Goal: Task Accomplishment & Management: Use online tool/utility

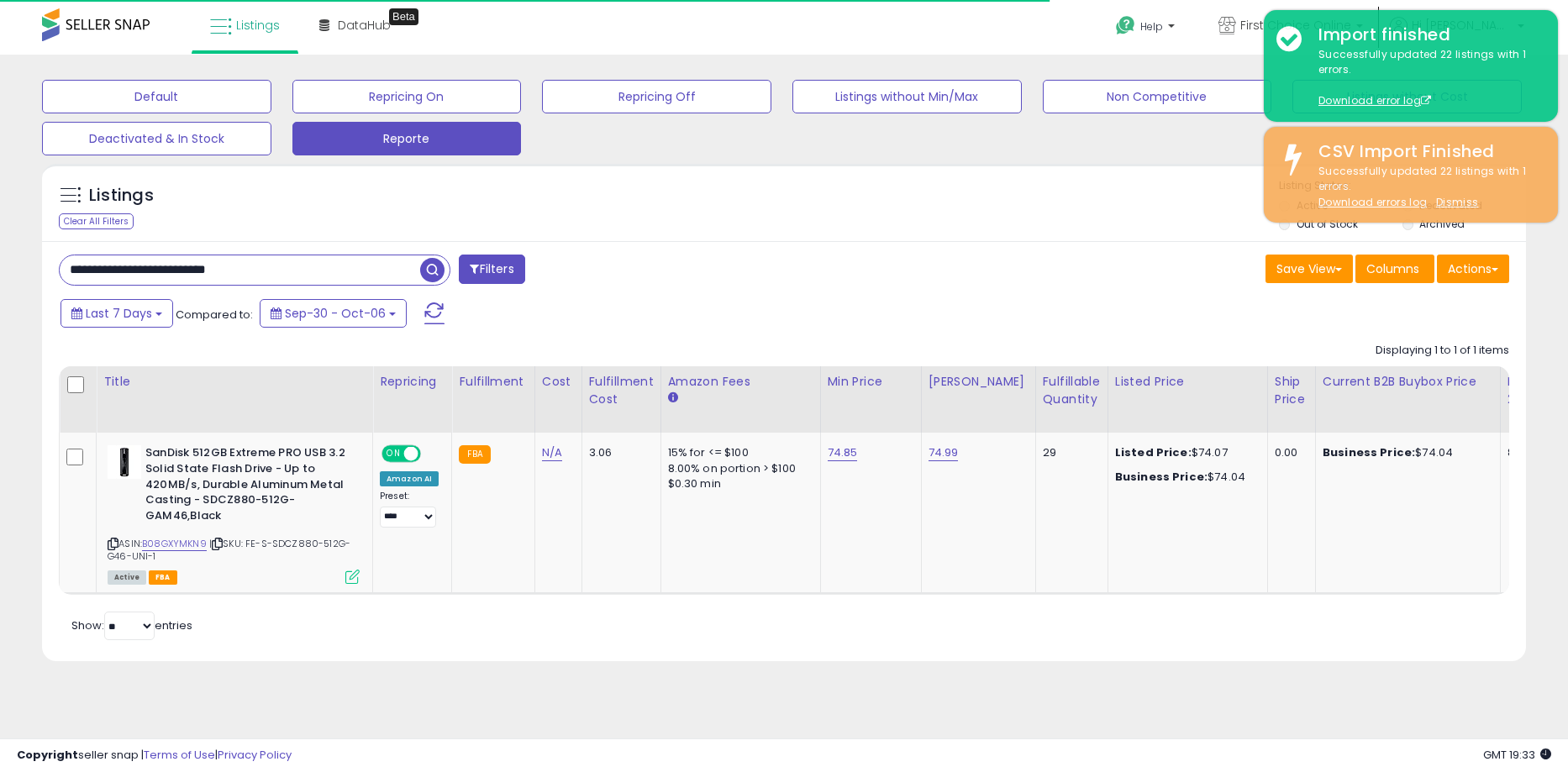
drag, startPoint x: 293, startPoint y: 264, endPoint x: -43, endPoint y: 247, distance: 336.4
click at [0, 247] on html "Unable to login Retrieving listings data.. has not yet accepted the Terms of Us…" at bounding box center [784, 386] width 1568 height 772
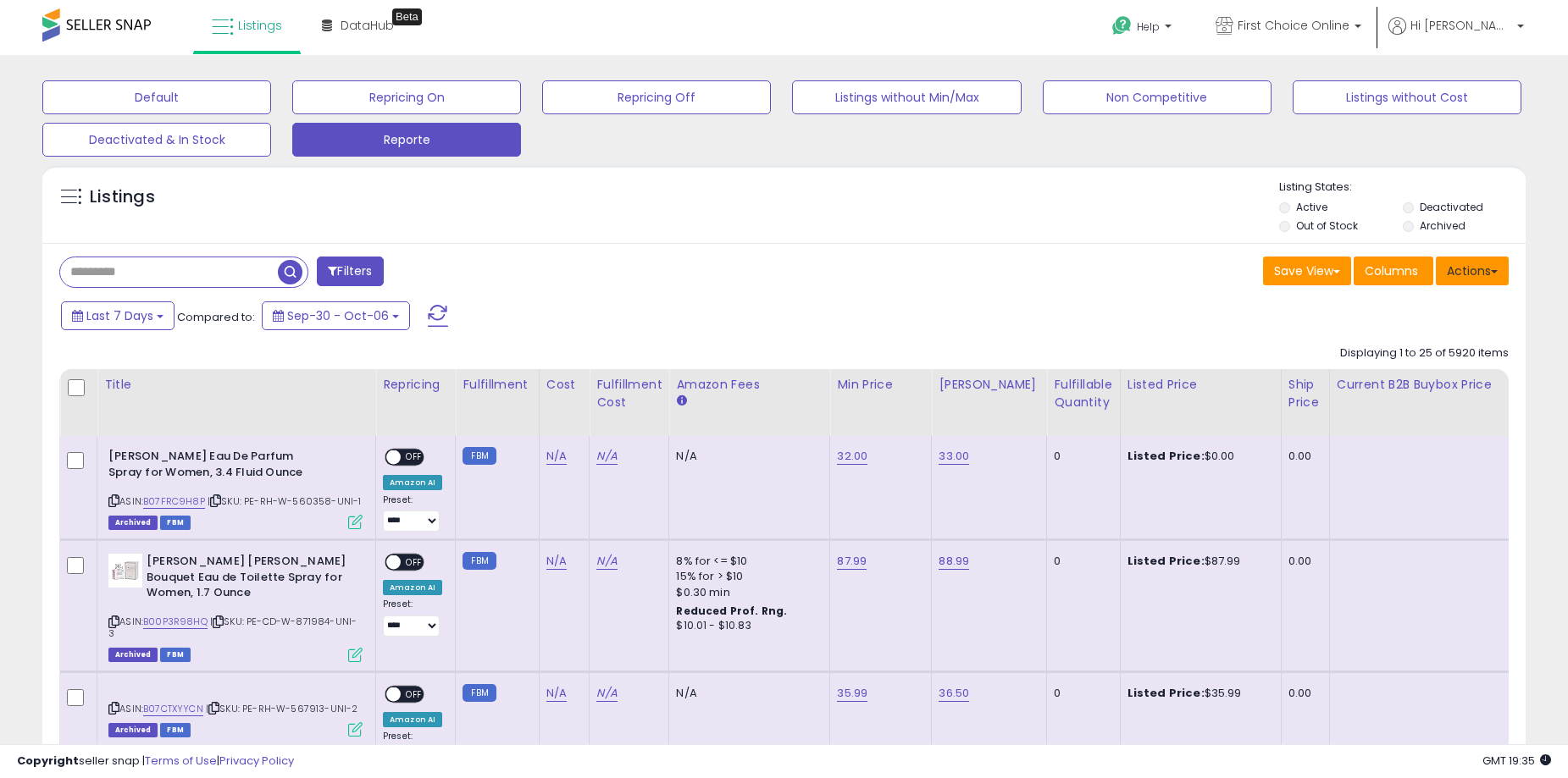
click at [1495, 285] on button "Actions" at bounding box center [1472, 271] width 73 height 29
click at [1444, 349] on link "Export Visible Columns" at bounding box center [1403, 349] width 186 height 26
